Goal: Task Accomplishment & Management: Use online tool/utility

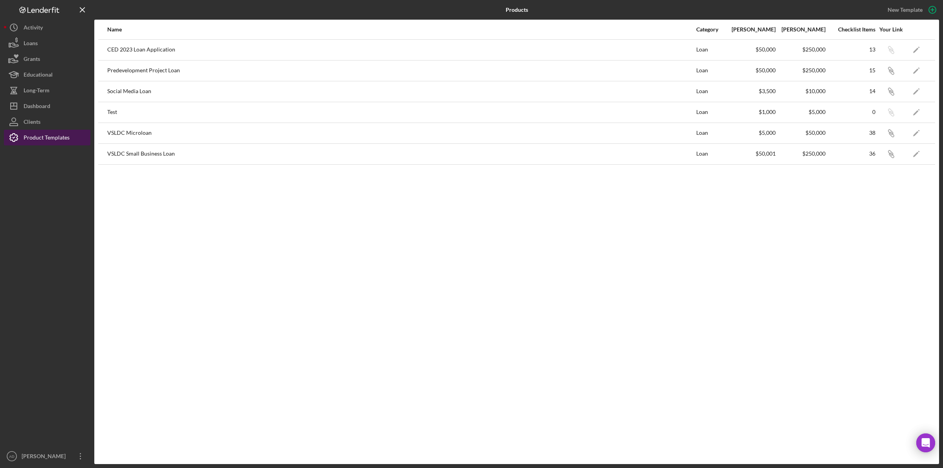
click at [38, 136] on div "Product Templates" at bounding box center [47, 139] width 46 height 18
click at [916, 132] on icon "Icon/Edit" at bounding box center [917, 133] width 18 height 18
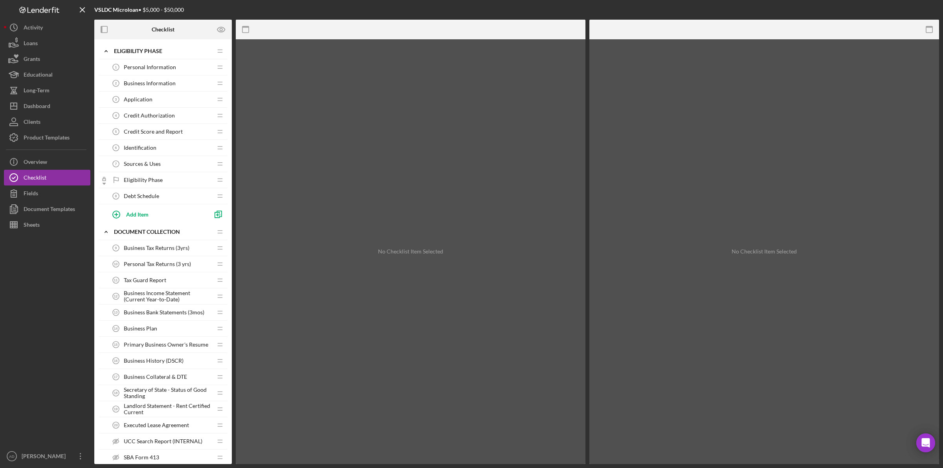
click at [146, 197] on span "Debt Schedule" at bounding box center [141, 196] width 35 height 6
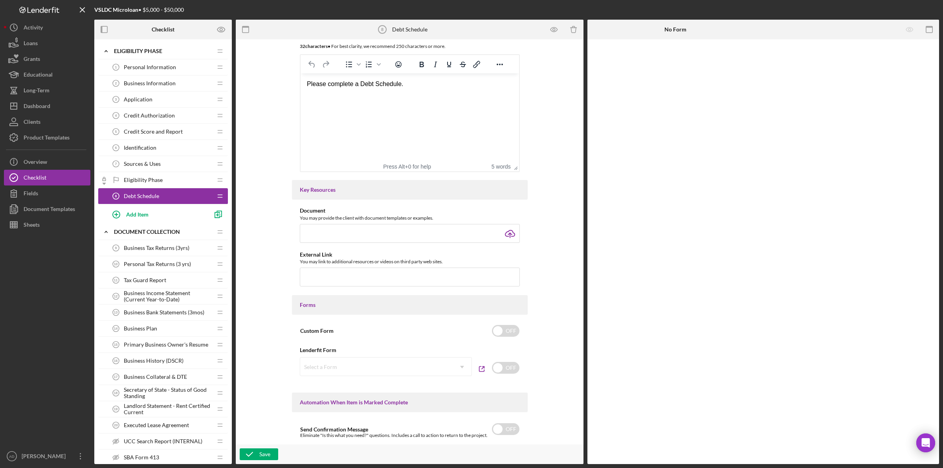
scroll to position [147, 0]
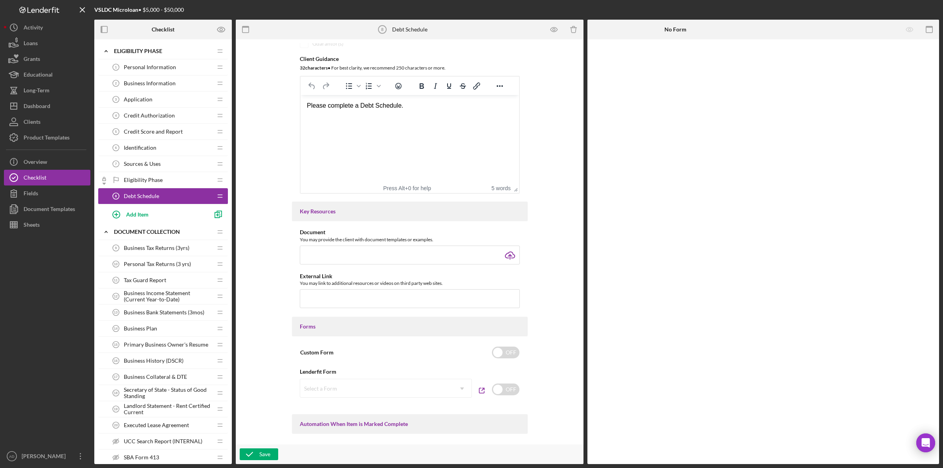
click at [509, 275] on div "External Link" at bounding box center [410, 276] width 220 height 6
click at [44, 138] on div "Product Templates" at bounding box center [47, 139] width 46 height 18
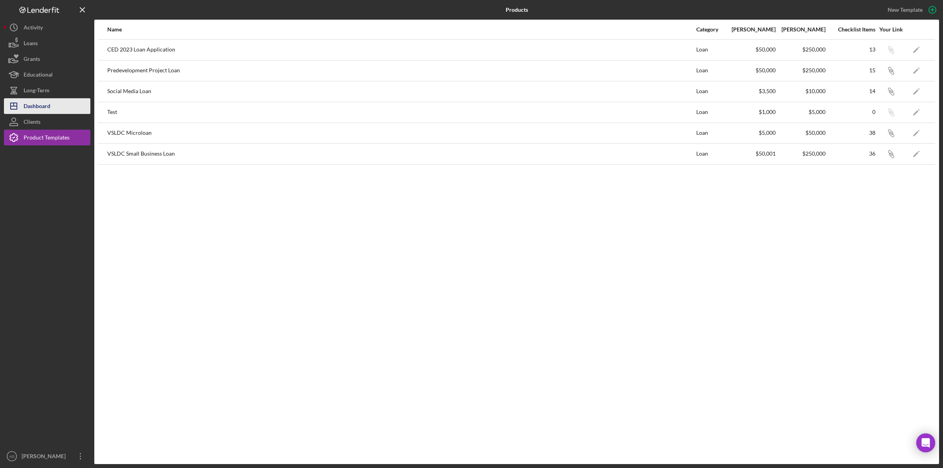
click at [42, 108] on div "Dashboard" at bounding box center [37, 107] width 27 height 18
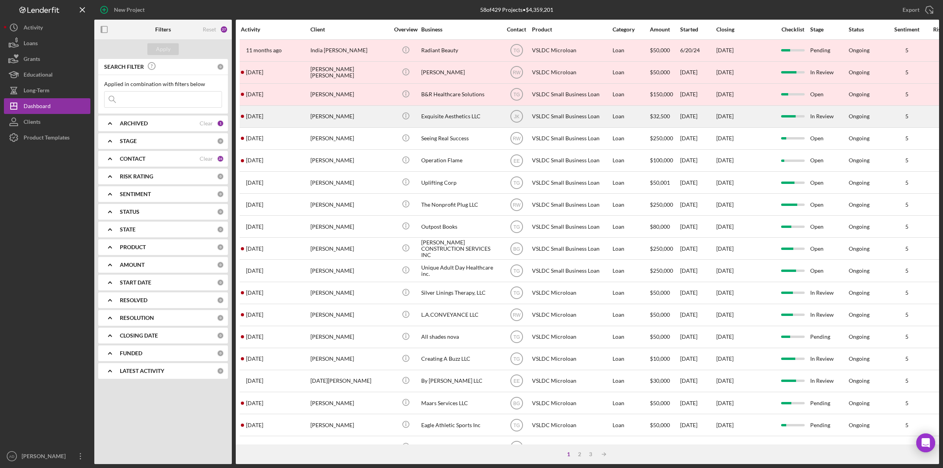
click at [358, 120] on div "[PERSON_NAME]" at bounding box center [349, 116] width 79 height 21
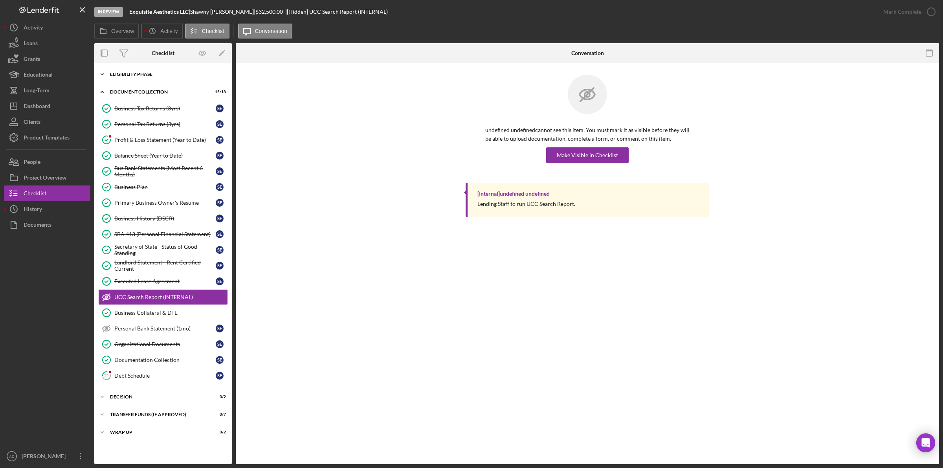
click at [101, 74] on polyline at bounding box center [102, 74] width 2 height 2
